Goal: Communication & Community: Answer question/provide support

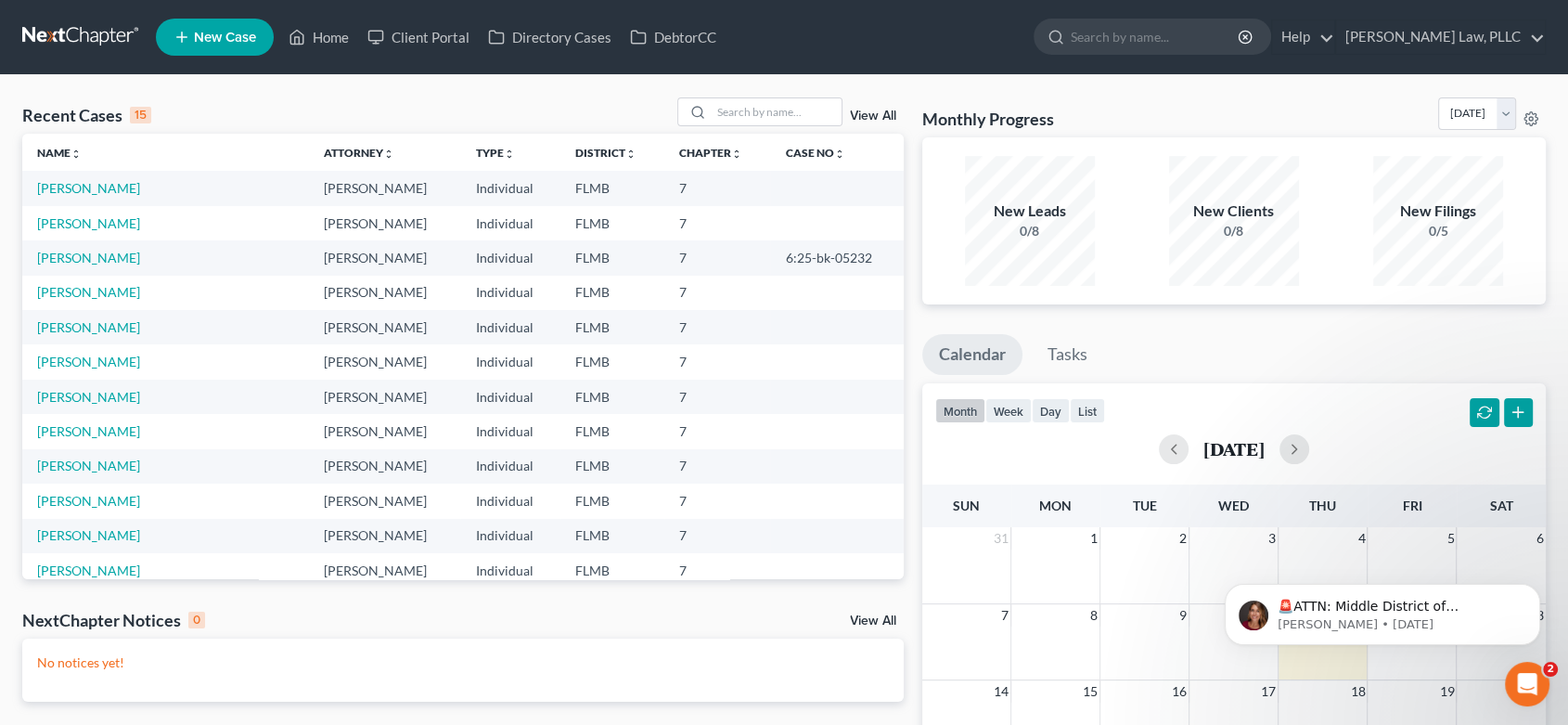
click at [41, 27] on link at bounding box center [82, 37] width 119 height 33
click at [95, 39] on link at bounding box center [82, 37] width 119 height 33
click at [1536, 692] on div "Open Intercom Messenger" at bounding box center [1525, 682] width 61 height 61
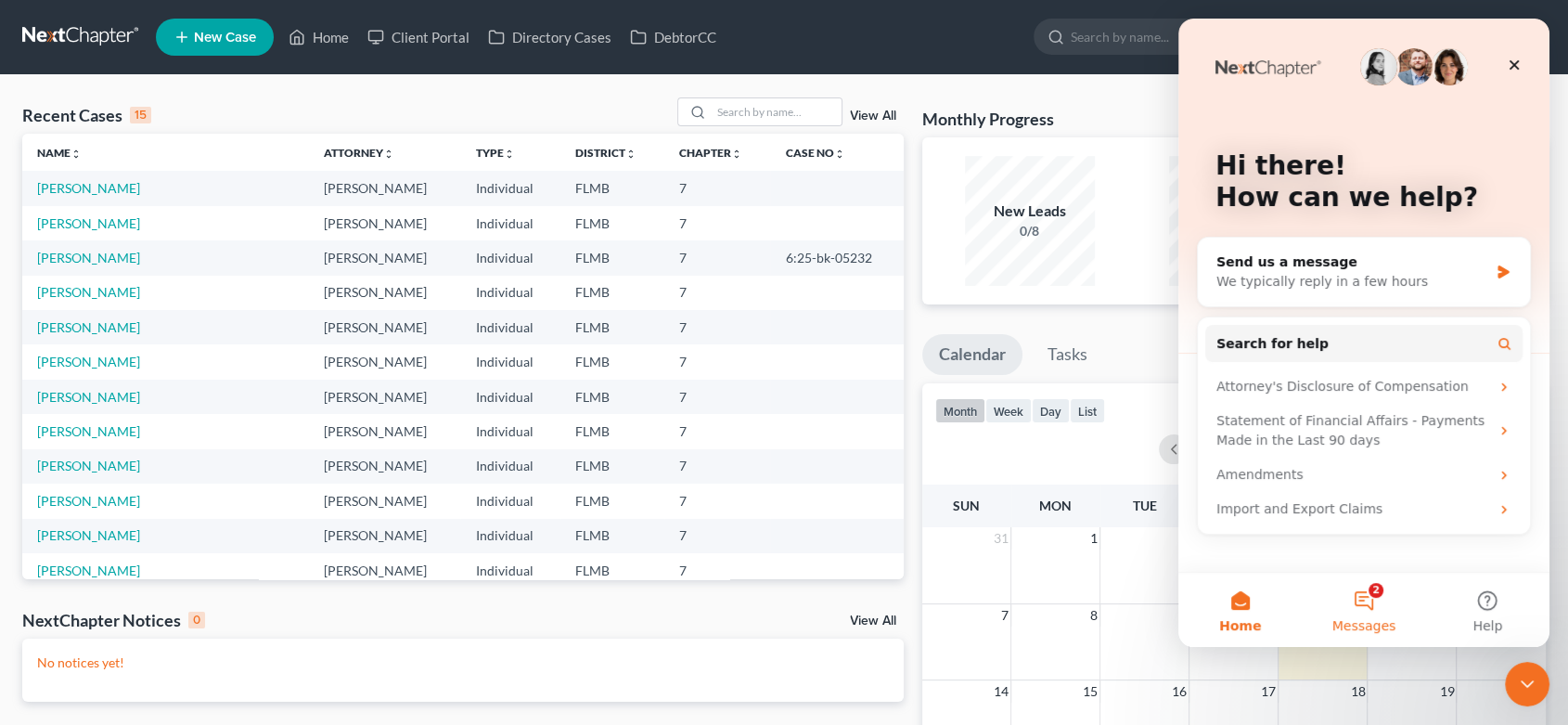
click at [1373, 607] on button "2 Messages" at bounding box center [1365, 610] width 124 height 75
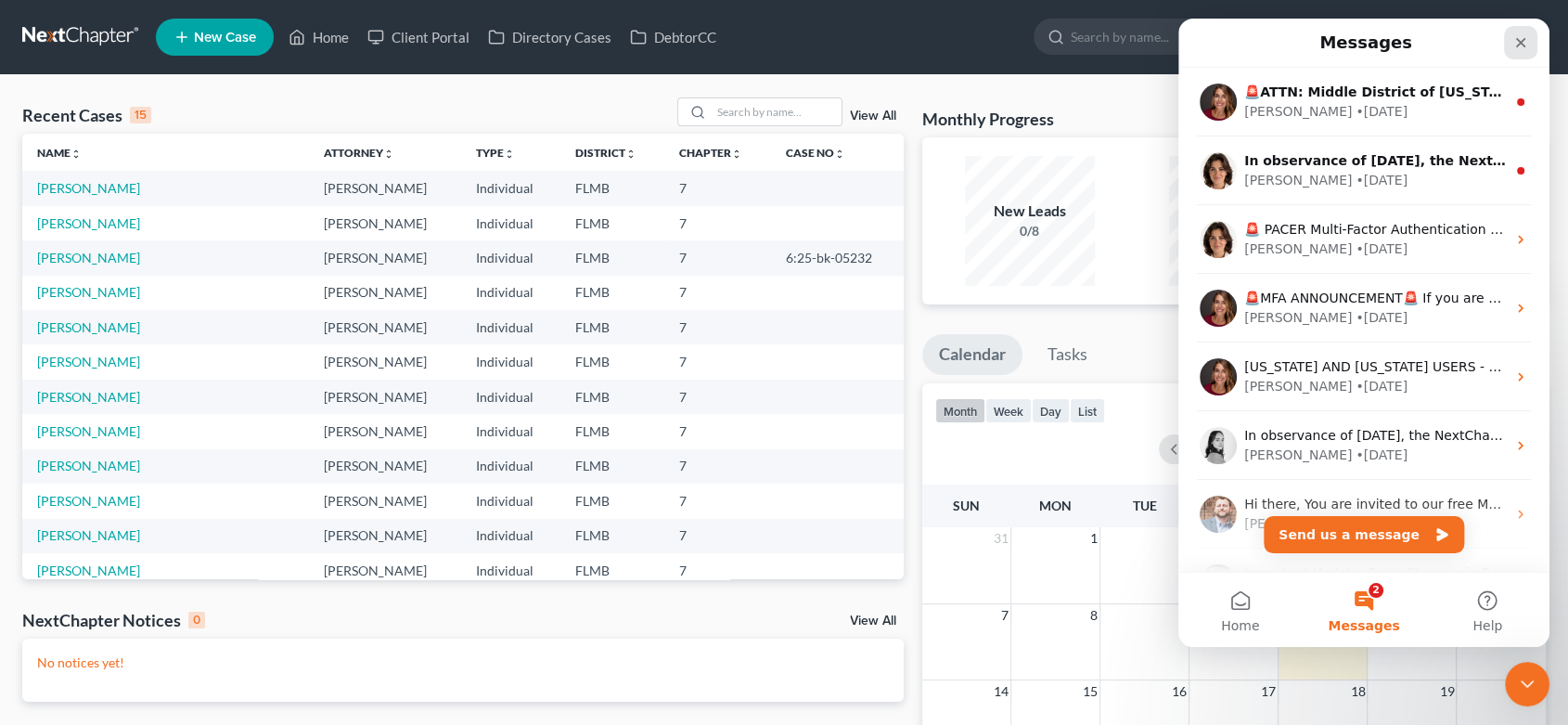
click at [1519, 51] on div "Close" at bounding box center [1521, 42] width 33 height 33
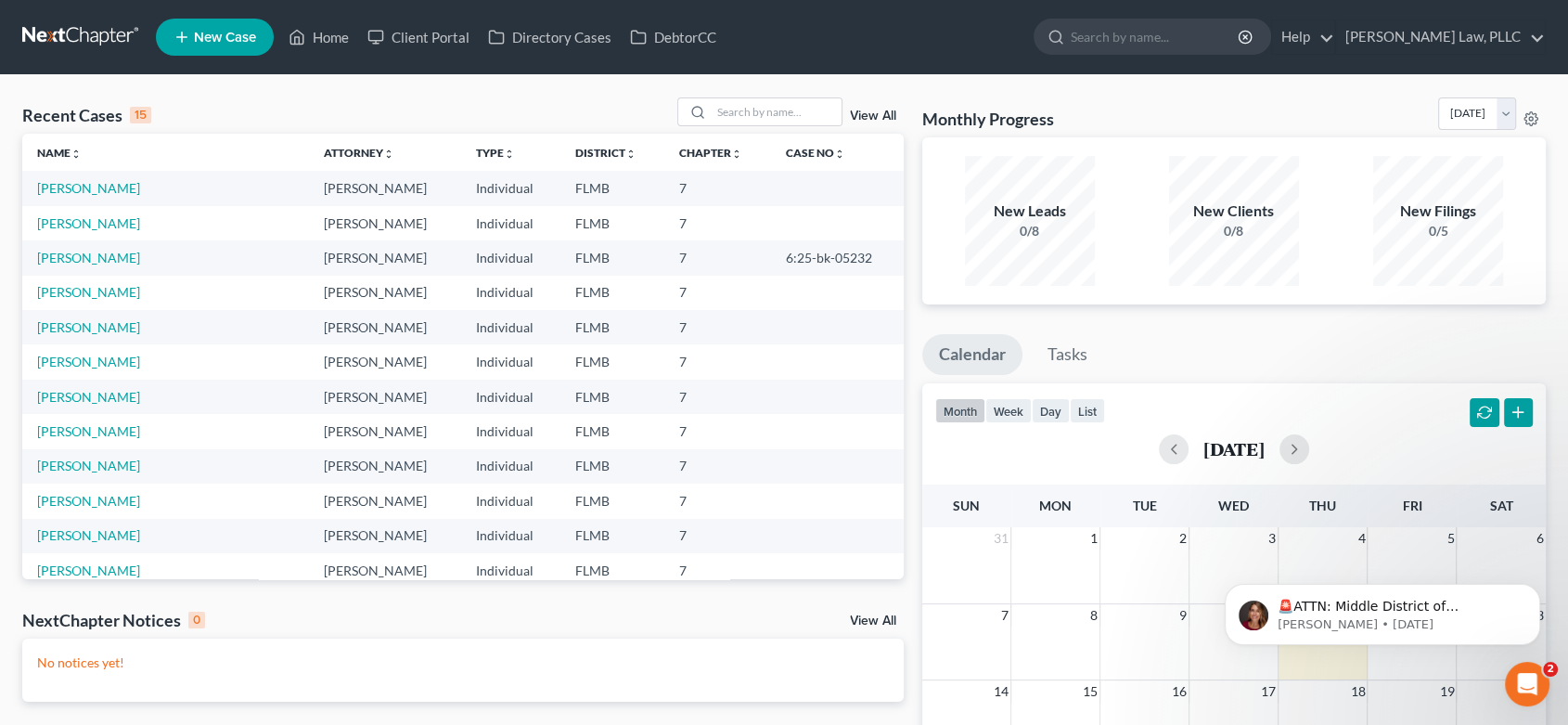
click at [89, 24] on link at bounding box center [82, 37] width 119 height 33
